Goal: Download file/media

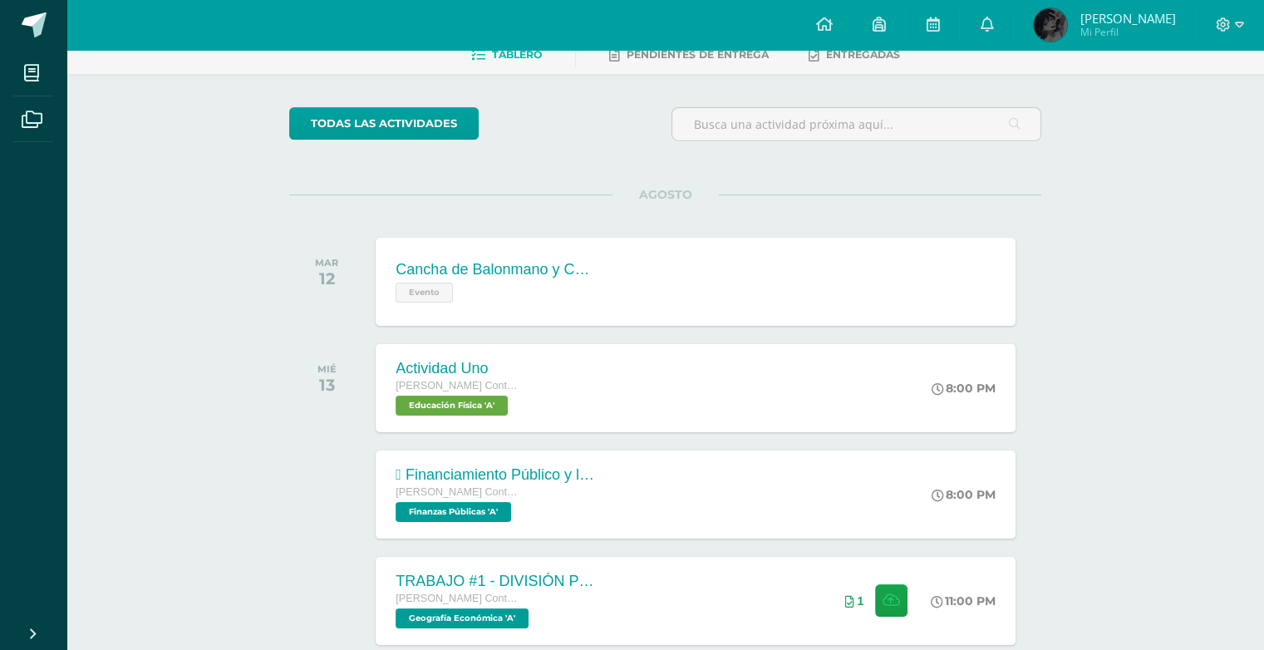
scroll to position [94, 0]
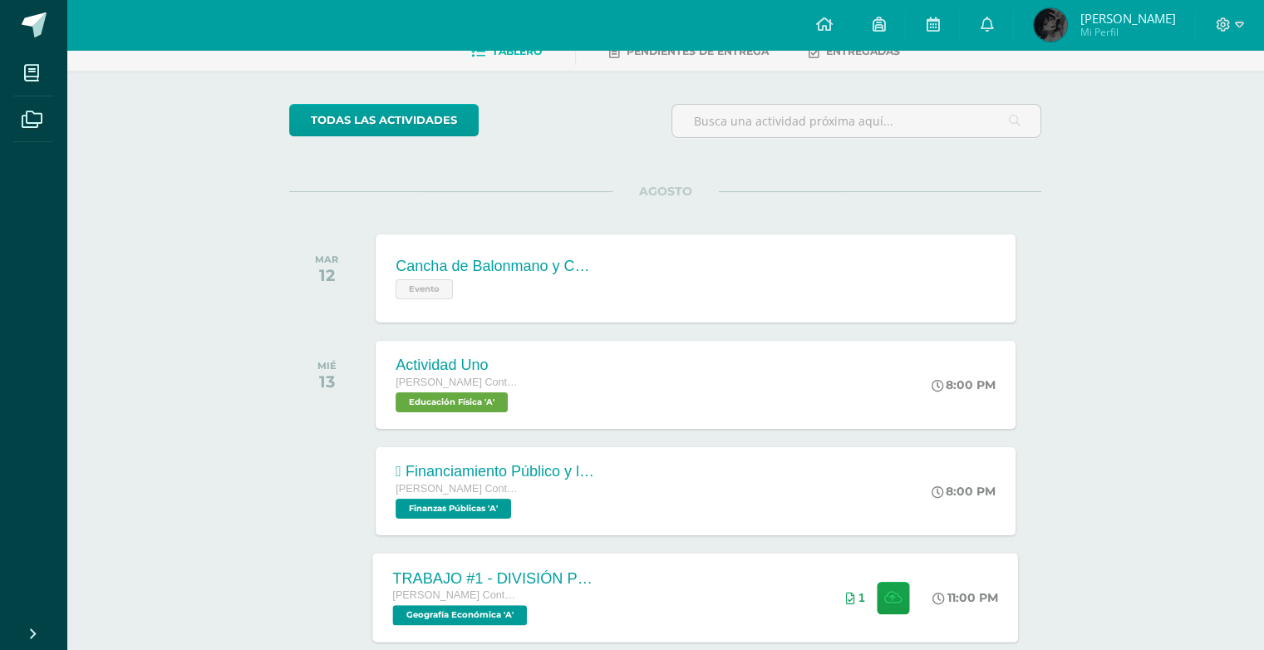
click at [719, 623] on div "TRABAJO #1 - DIVISIÓN POLÍTICA DEL MUNDO [PERSON_NAME] con Orientación en Compu…" at bounding box center [696, 597] width 646 height 89
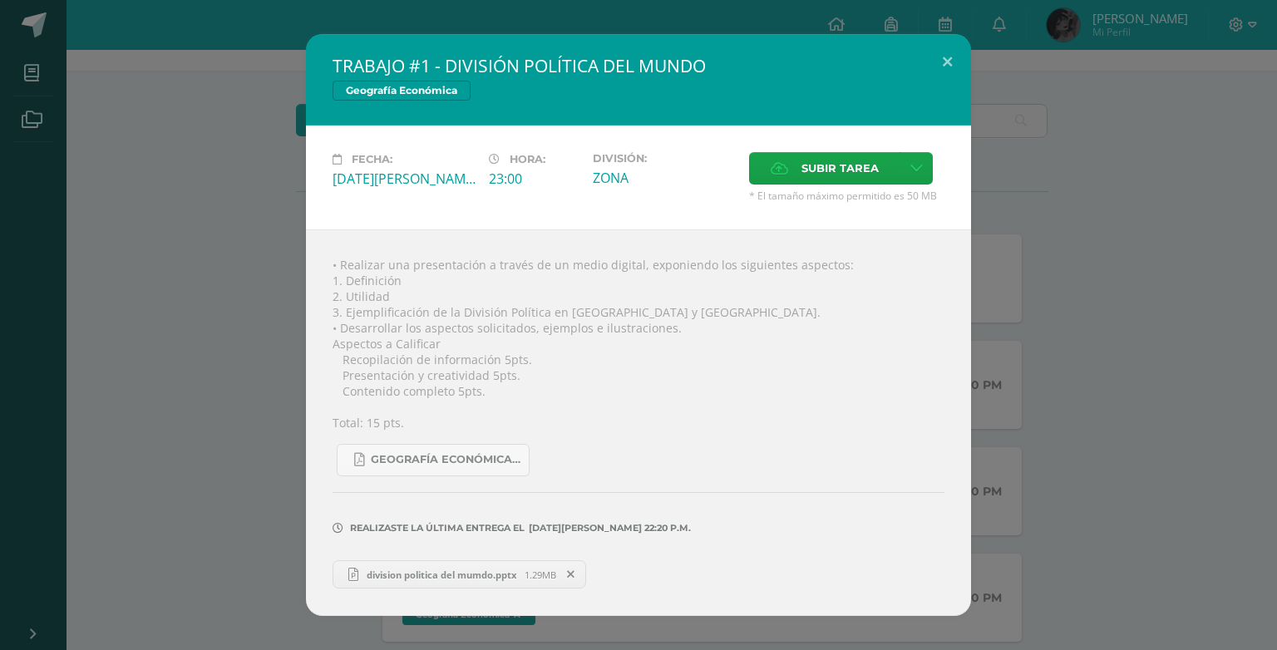
click at [428, 580] on span "division politica del mumdo.pptx" at bounding box center [441, 574] width 166 height 12
click at [962, 69] on button at bounding box center [946, 62] width 47 height 57
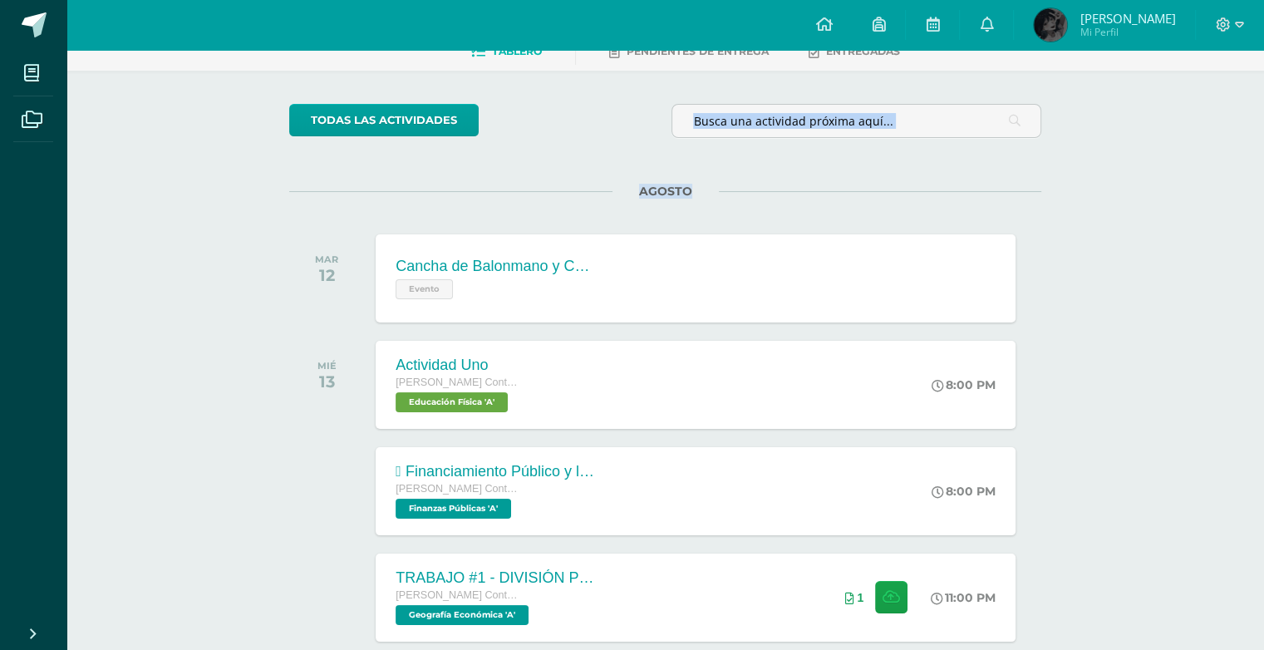
drag, startPoint x: 1250, startPoint y: 101, endPoint x: 1253, endPoint y: 180, distance: 79.8
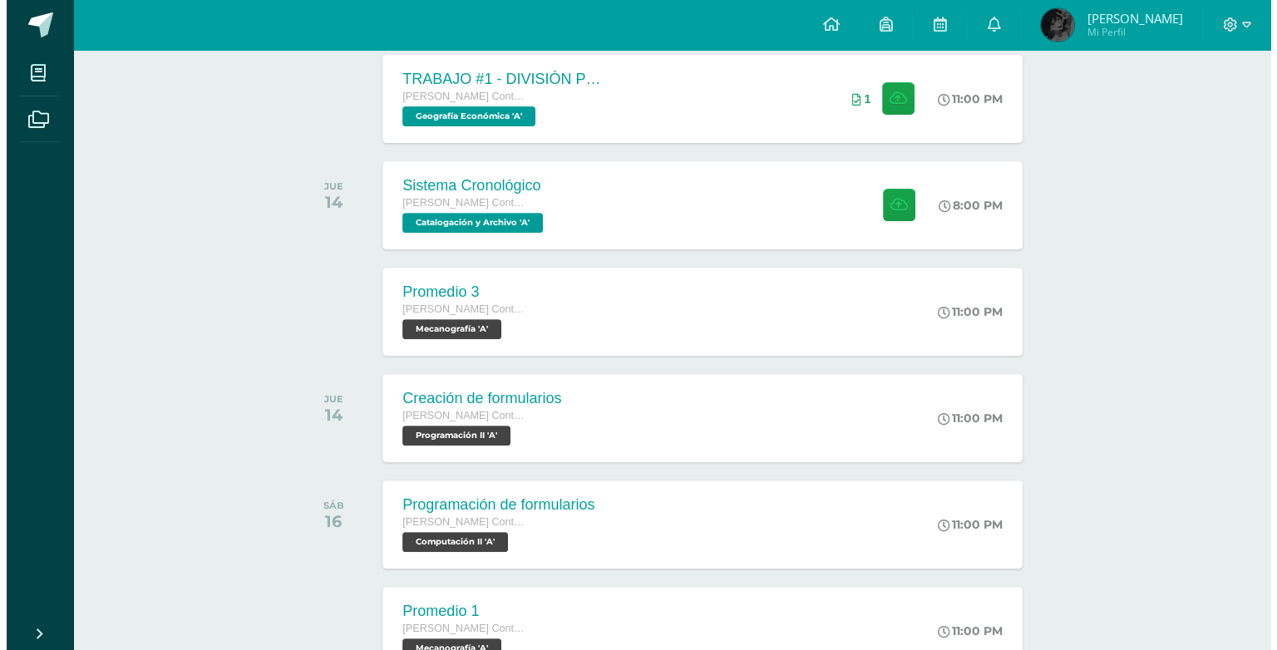
scroll to position [596, 0]
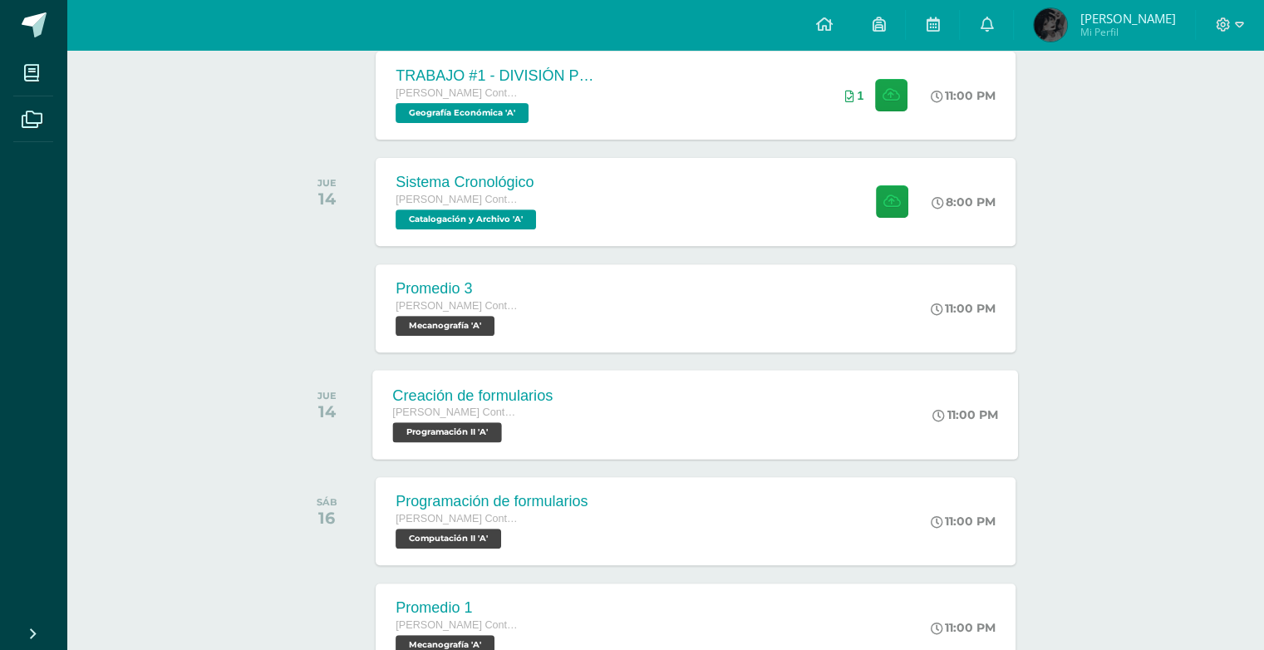
click at [821, 399] on div "Creación de formularios [PERSON_NAME] con Orientación en Computación Programaci…" at bounding box center [696, 414] width 646 height 89
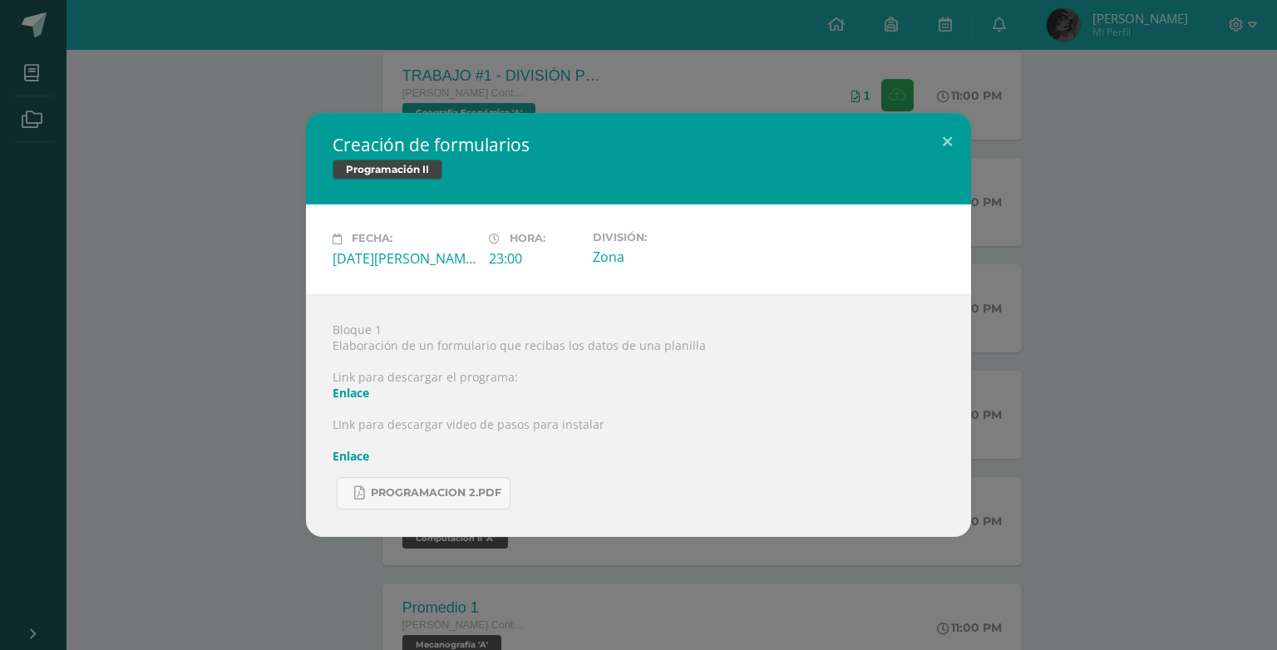
click at [350, 391] on link "Enlace" at bounding box center [350, 393] width 37 height 16
click at [360, 456] on link "Enlace" at bounding box center [350, 456] width 37 height 16
click at [367, 395] on link "Enlace" at bounding box center [350, 393] width 37 height 16
click at [359, 396] on link "Enlace" at bounding box center [350, 393] width 37 height 16
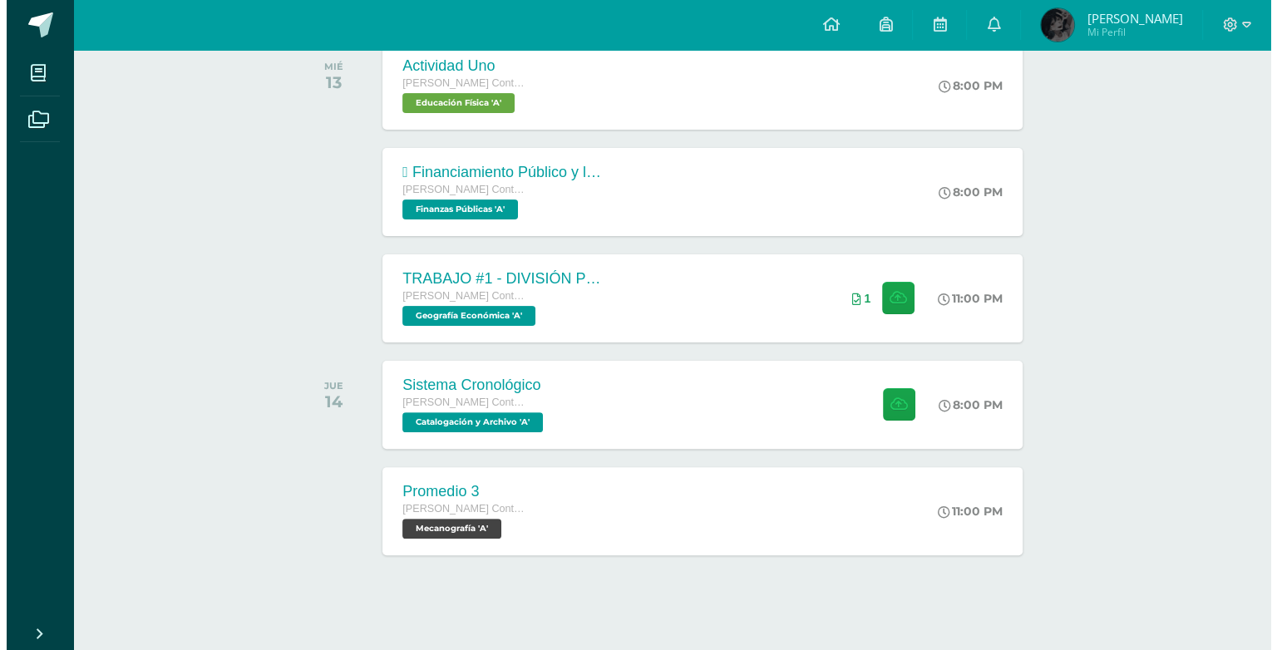
scroll to position [402, 0]
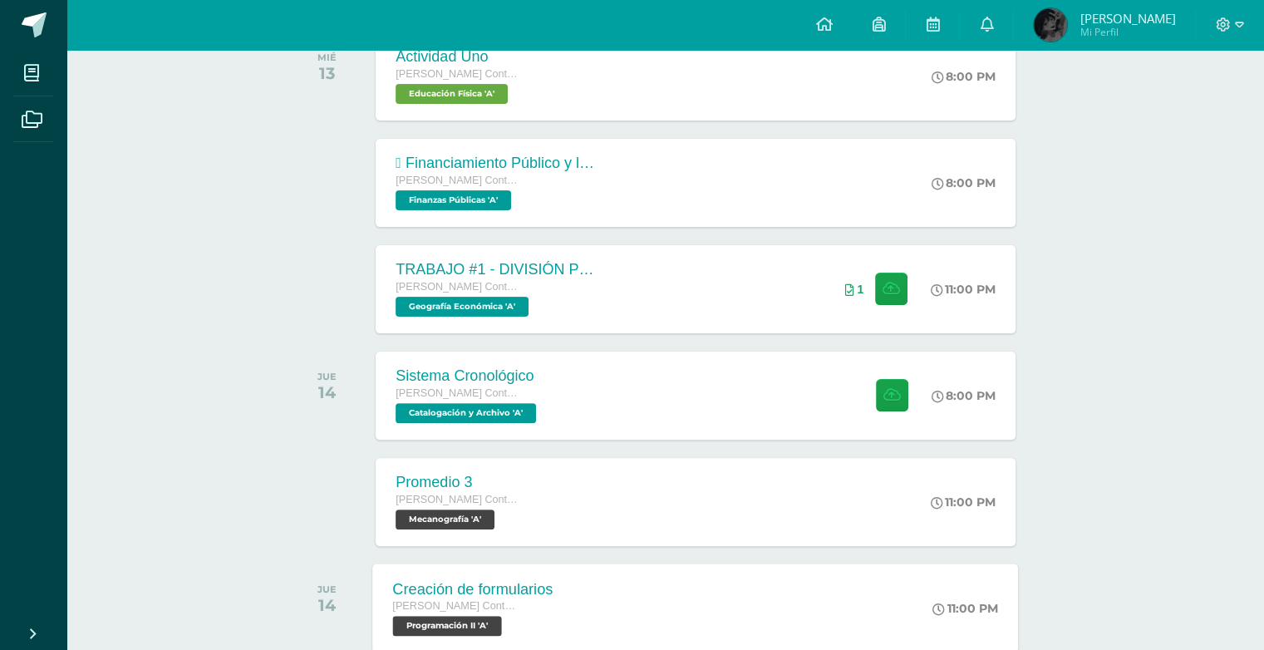
click at [659, 574] on div "Creación de formularios [PERSON_NAME] con Orientación en Computación Programaci…" at bounding box center [696, 608] width 646 height 89
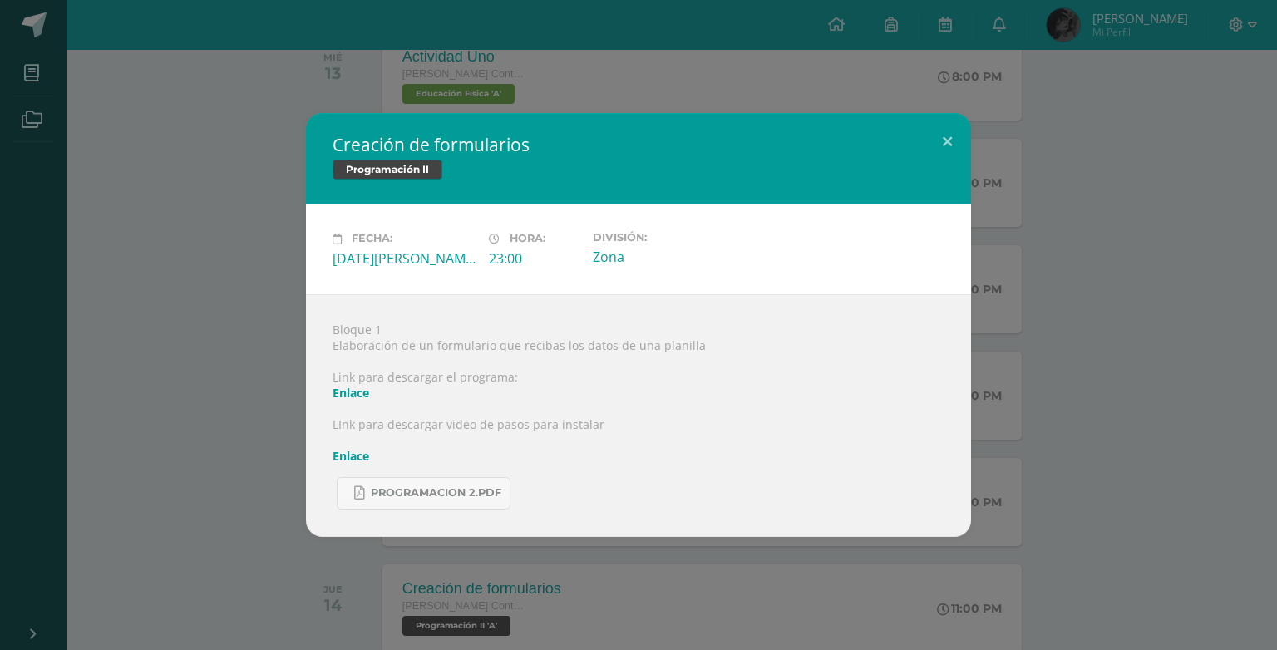
click at [355, 387] on link "Enlace" at bounding box center [350, 393] width 37 height 16
